Goal: Find specific page/section: Find specific page/section

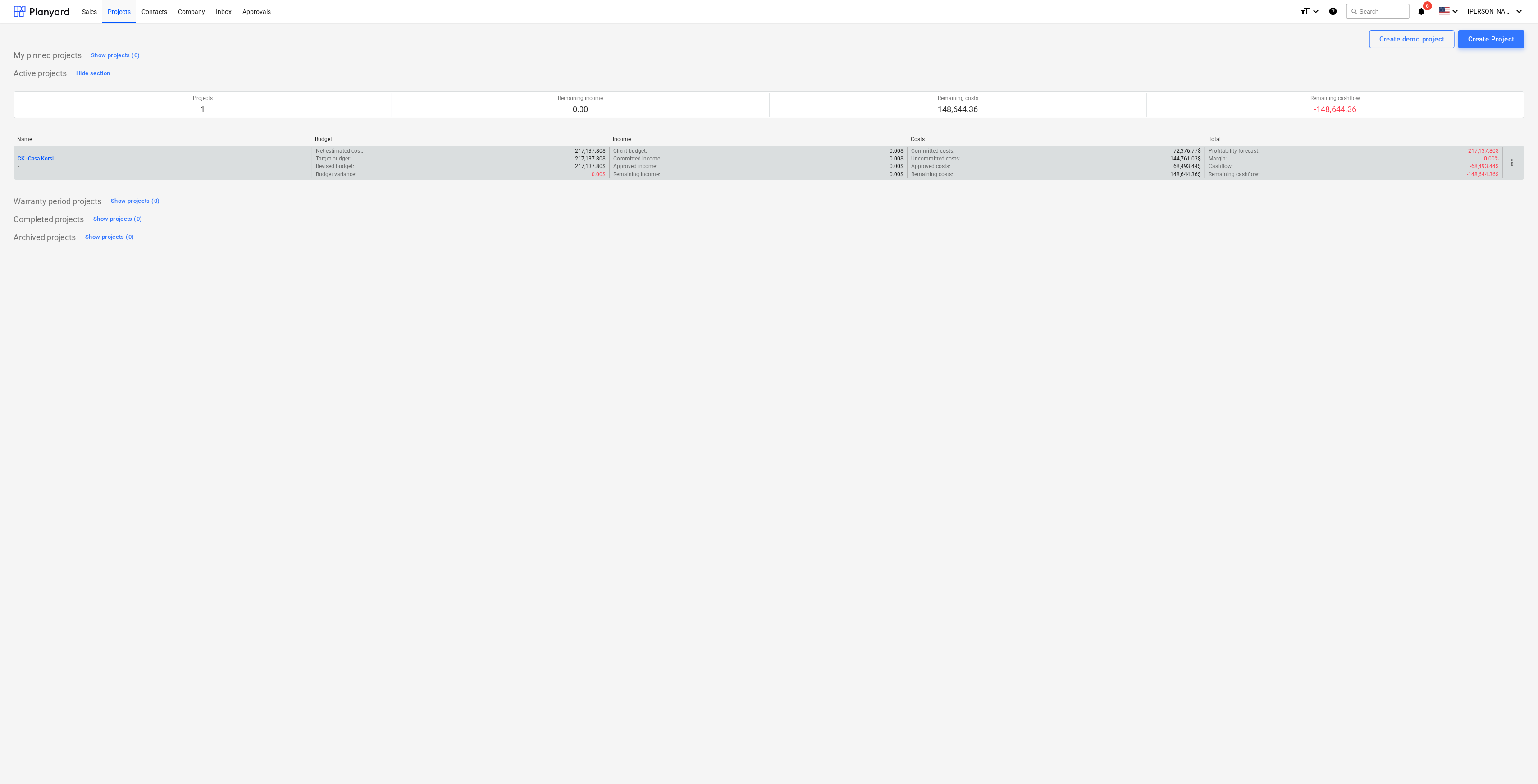
drag, startPoint x: 77, startPoint y: 177, endPoint x: 57, endPoint y: 159, distance: 26.9
click at [77, 177] on div "CK - Casa Korsi -" at bounding box center [162, 162] width 298 height 31
click at [47, 157] on p "CK - Casa Korsi" at bounding box center [35, 158] width 36 height 8
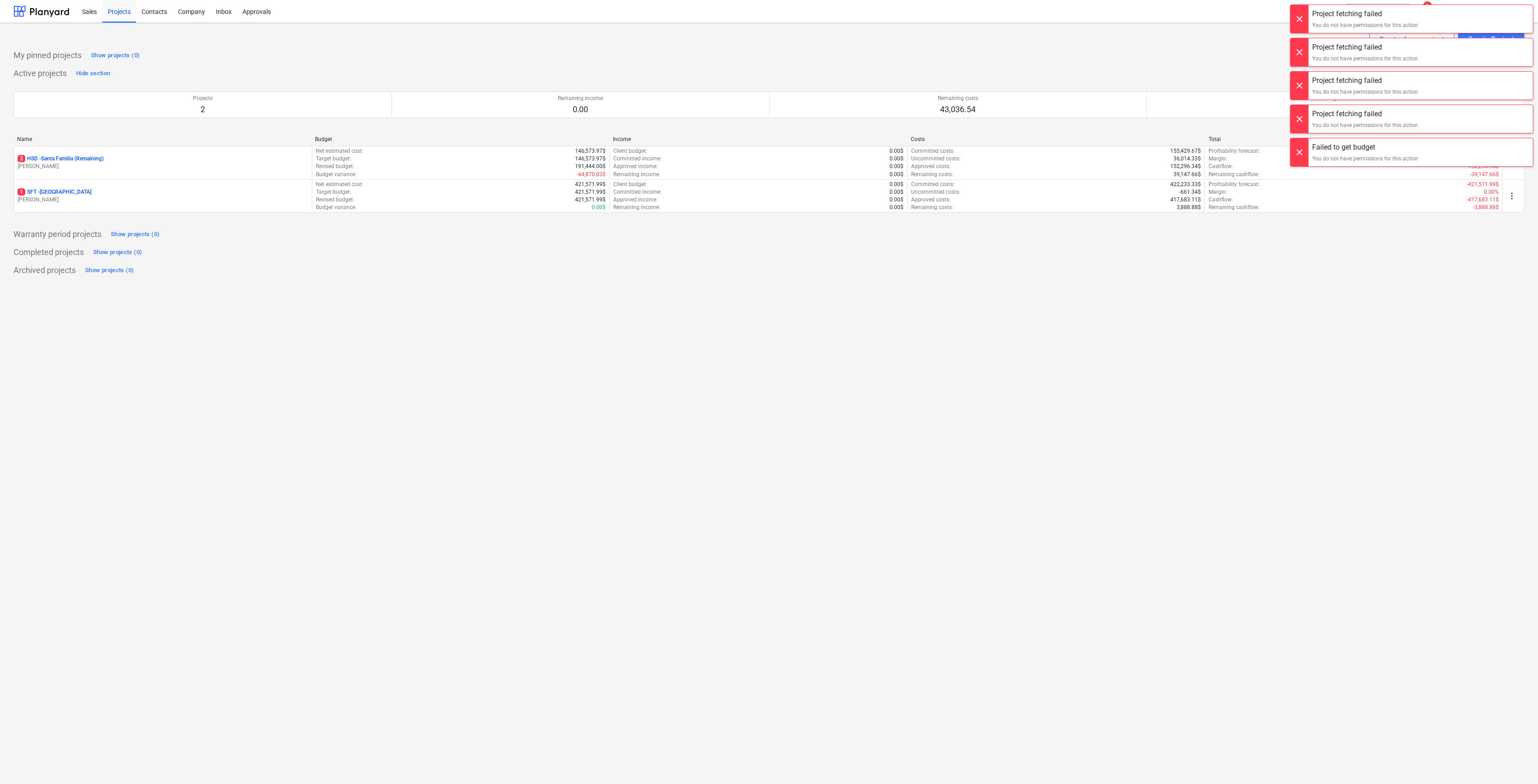
click at [34, 161] on p "3 HSD - [GEOGRAPHIC_DATA] (Remaining)" at bounding box center [60, 158] width 86 height 8
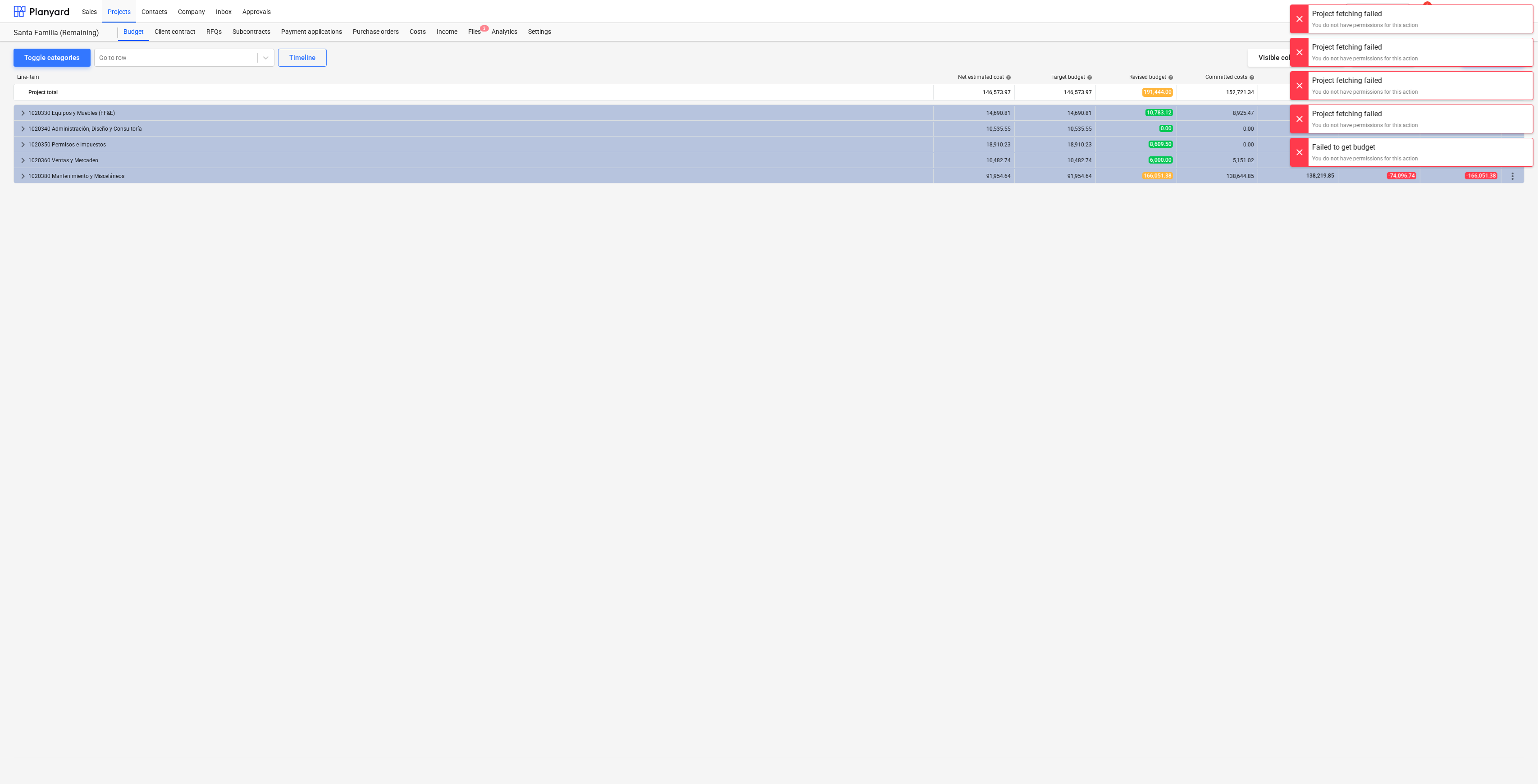
click at [1299, 18] on div at bounding box center [1299, 19] width 18 height 28
click at [1299, 18] on div at bounding box center [1299, 15] width 18 height 28
click at [1299, 18] on div at bounding box center [1299, 19] width 18 height 28
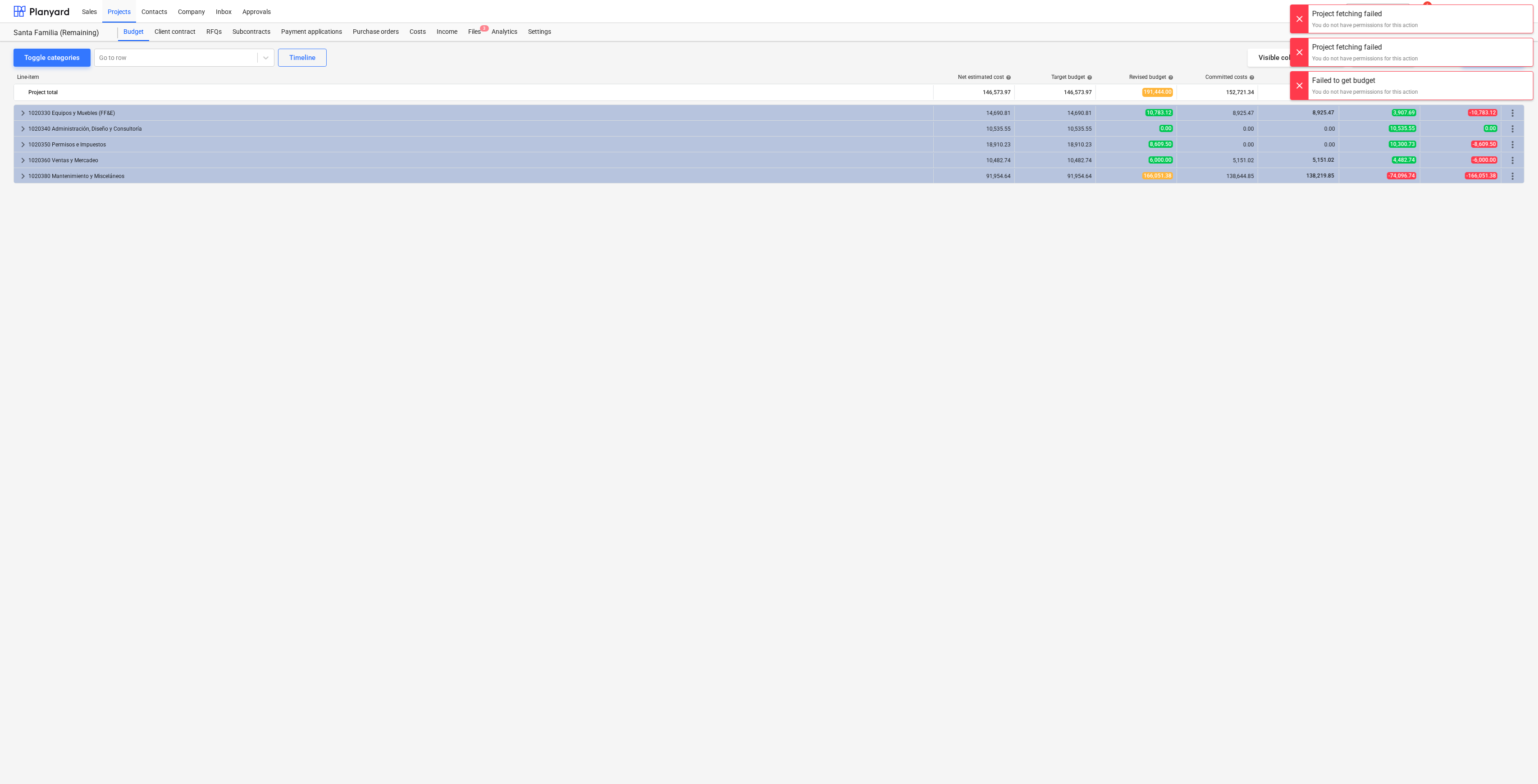
click at [1299, 18] on div "Project fetching failed You do not have permissions for this action Project fet…" at bounding box center [1412, 9] width 253 height 18
click at [1299, 18] on div at bounding box center [1299, 19] width 18 height 28
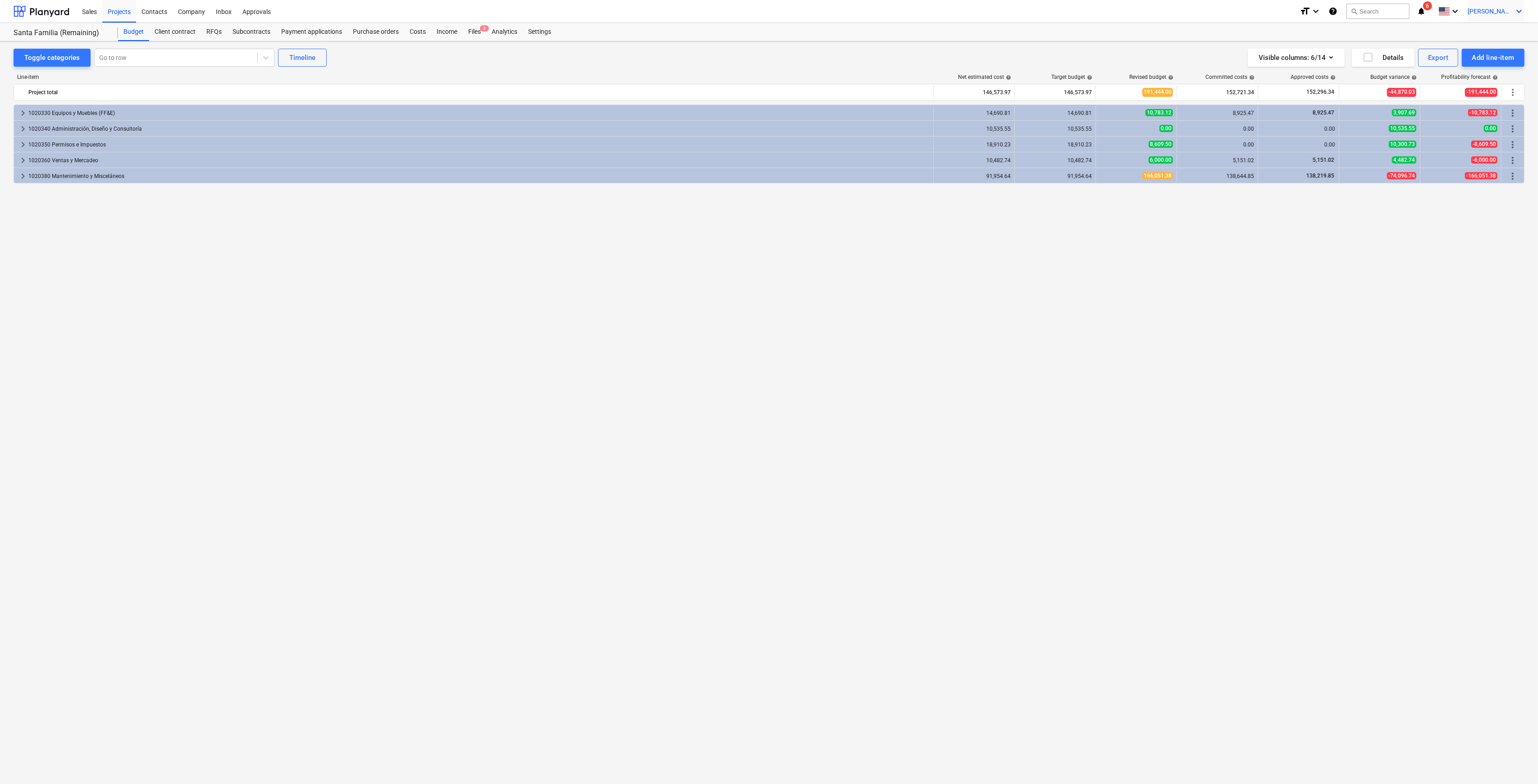
click at [1523, 15] on icon "keyboard_arrow_down" at bounding box center [1519, 11] width 11 height 11
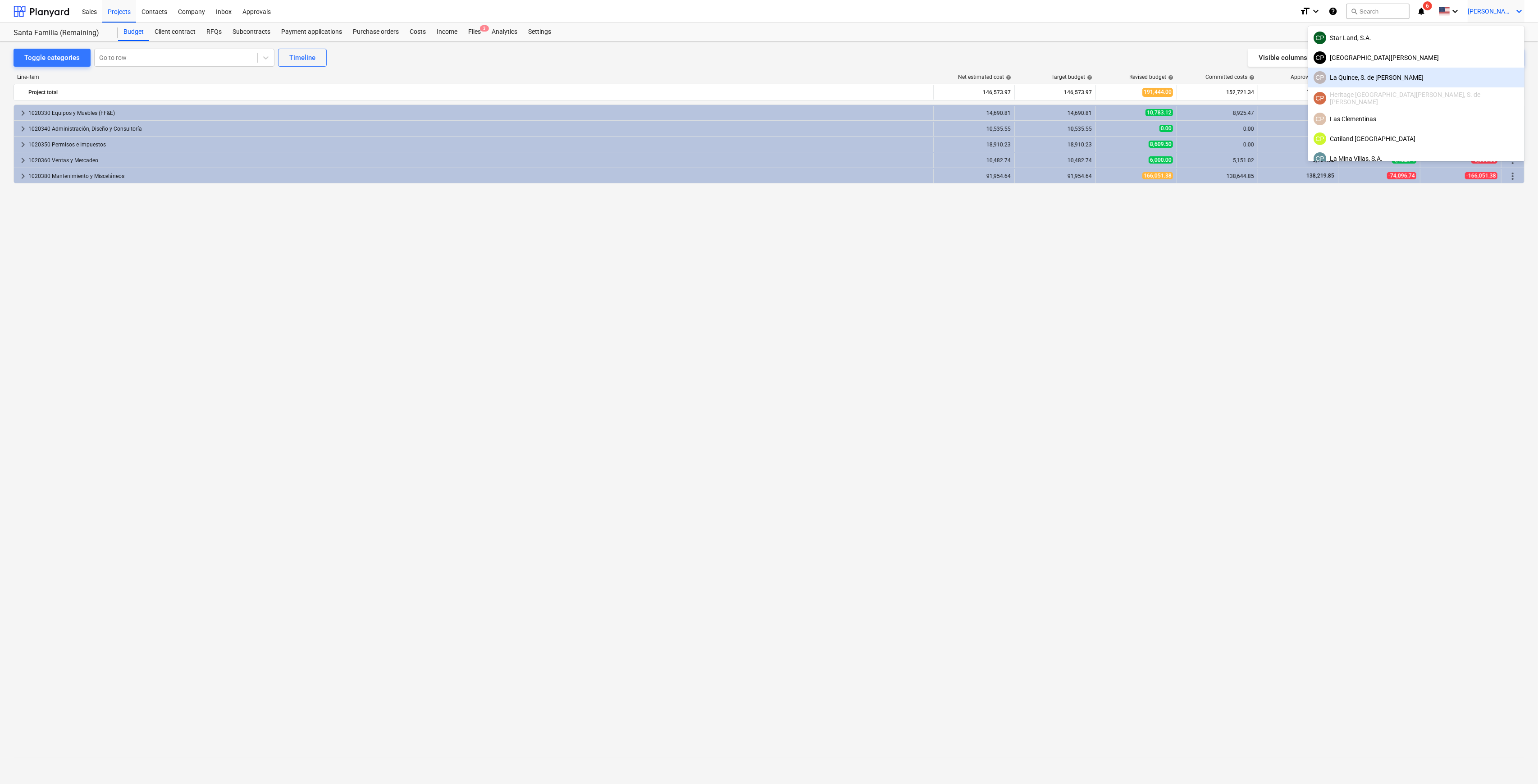
click at [1468, 73] on div "[PERSON_NAME], S. de [PERSON_NAME]" at bounding box center [1416, 77] width 205 height 13
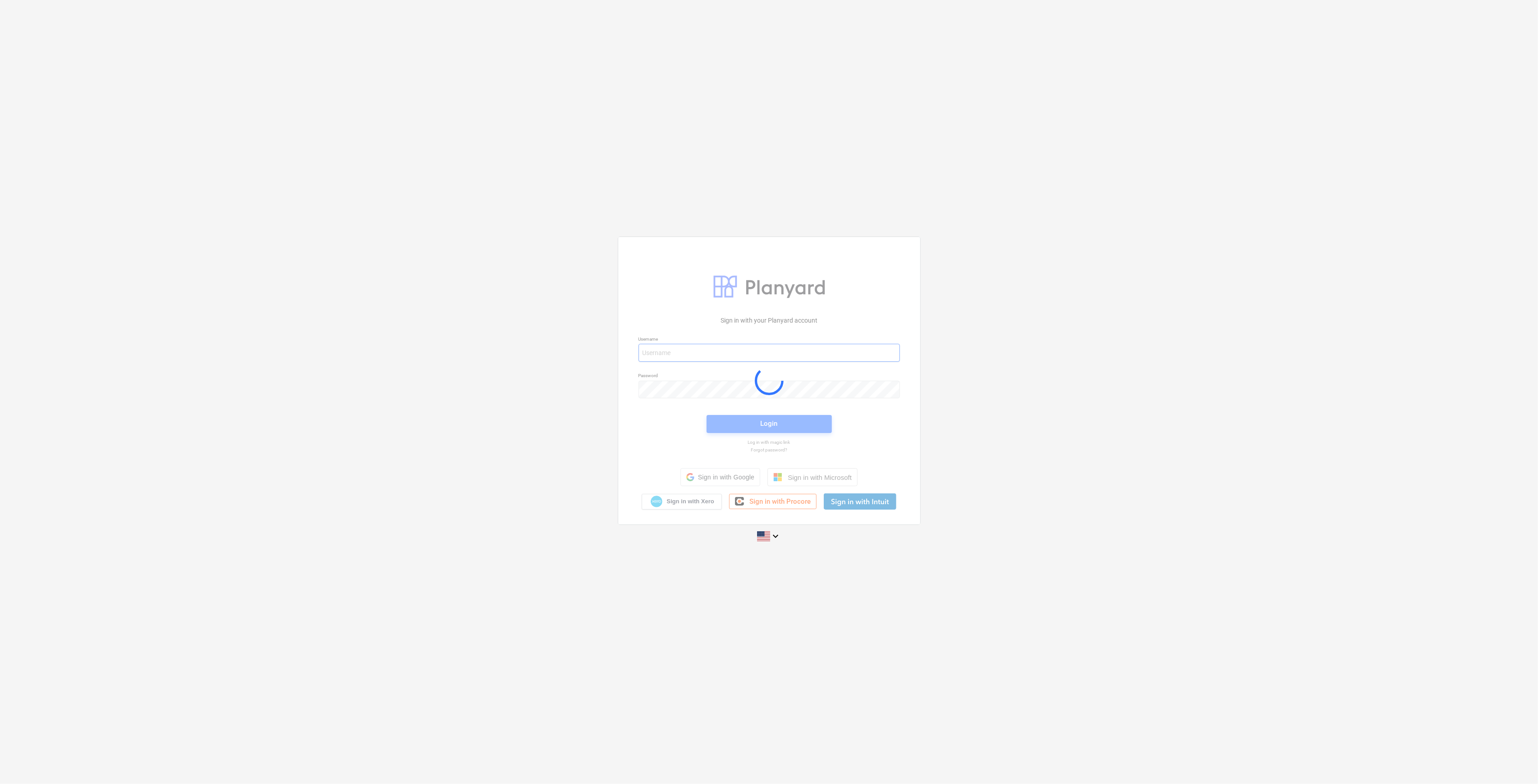
type input "[PERSON_NAME][EMAIL_ADDRESS][DOMAIN_NAME]"
